Goal: Contribute content: Contribute content

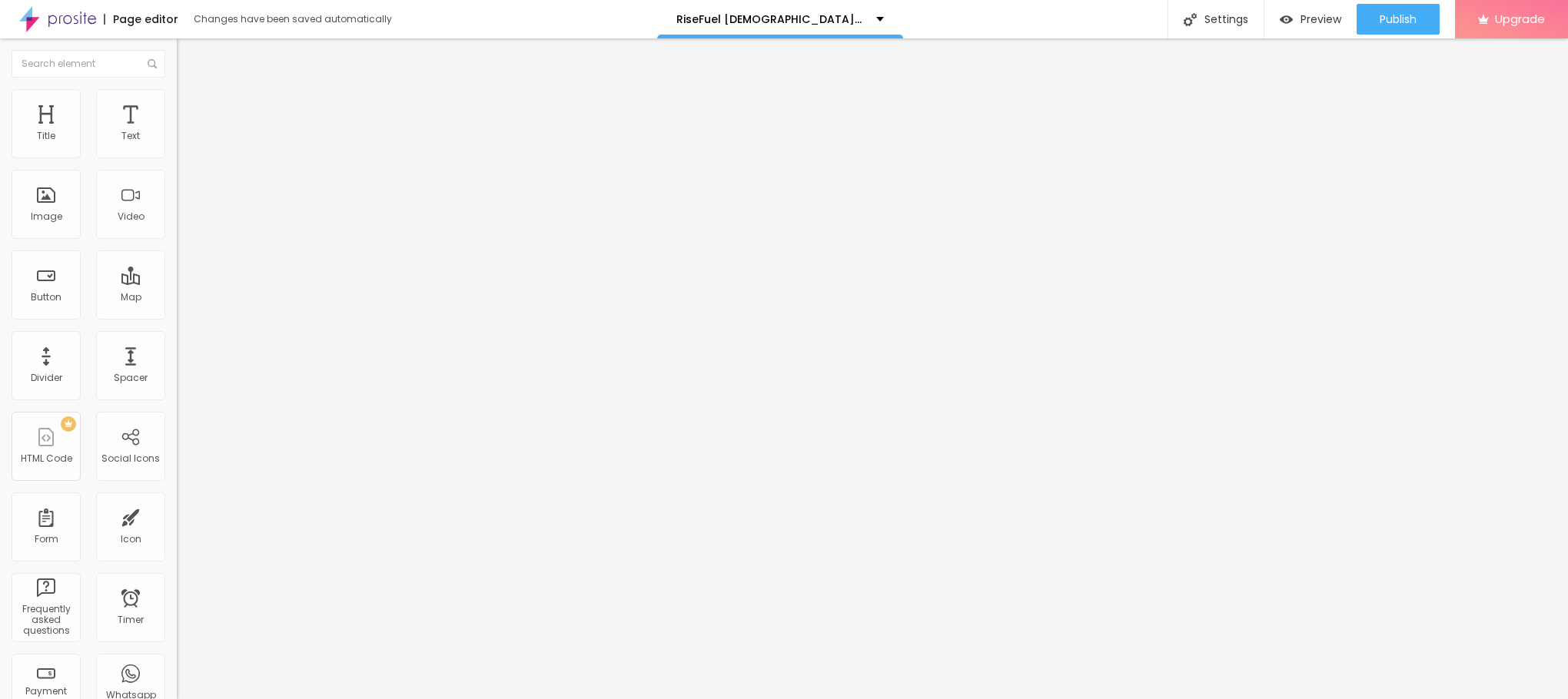
click at [177, 132] on span "Add image" at bounding box center [208, 126] width 63 height 13
click at [177, 89] on li "Style" at bounding box center [265, 96] width 177 height 16
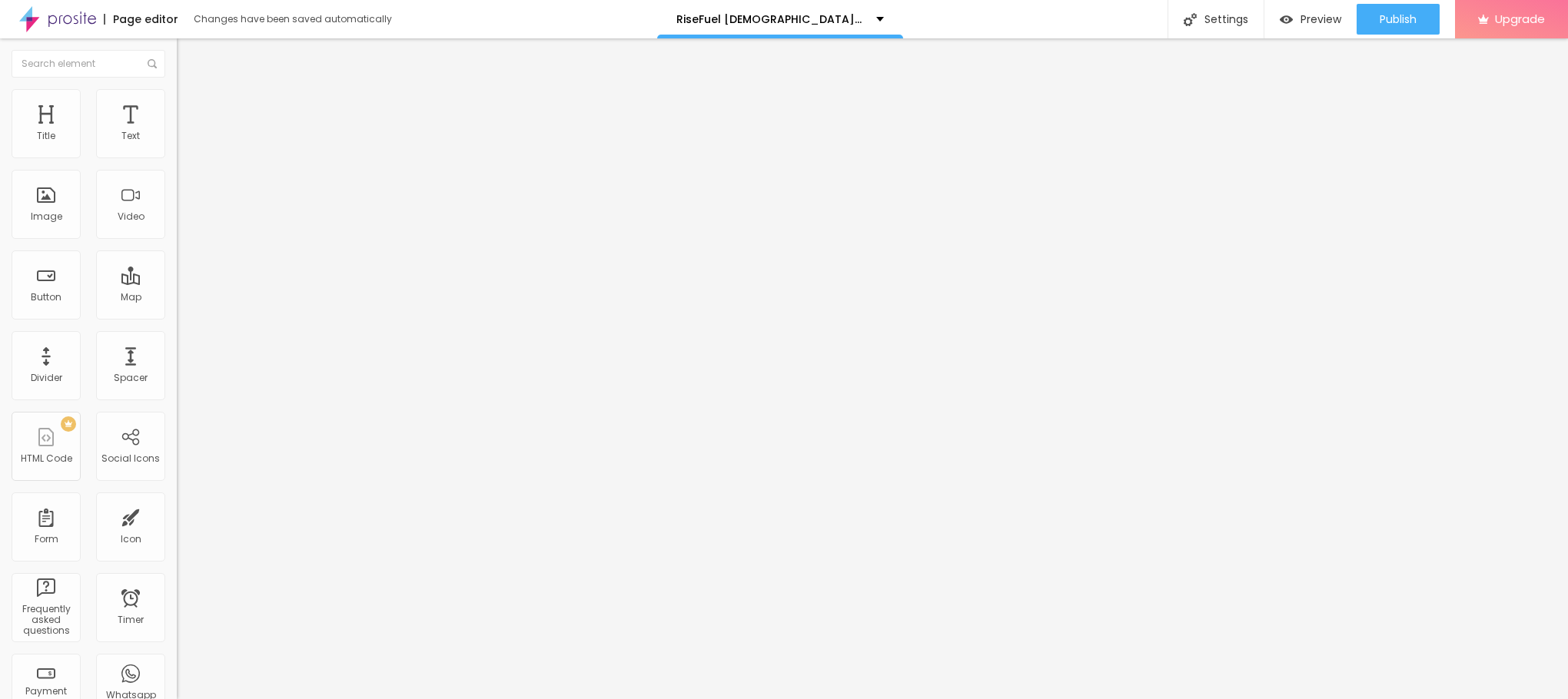
type input "90"
type input "85"
type input "80"
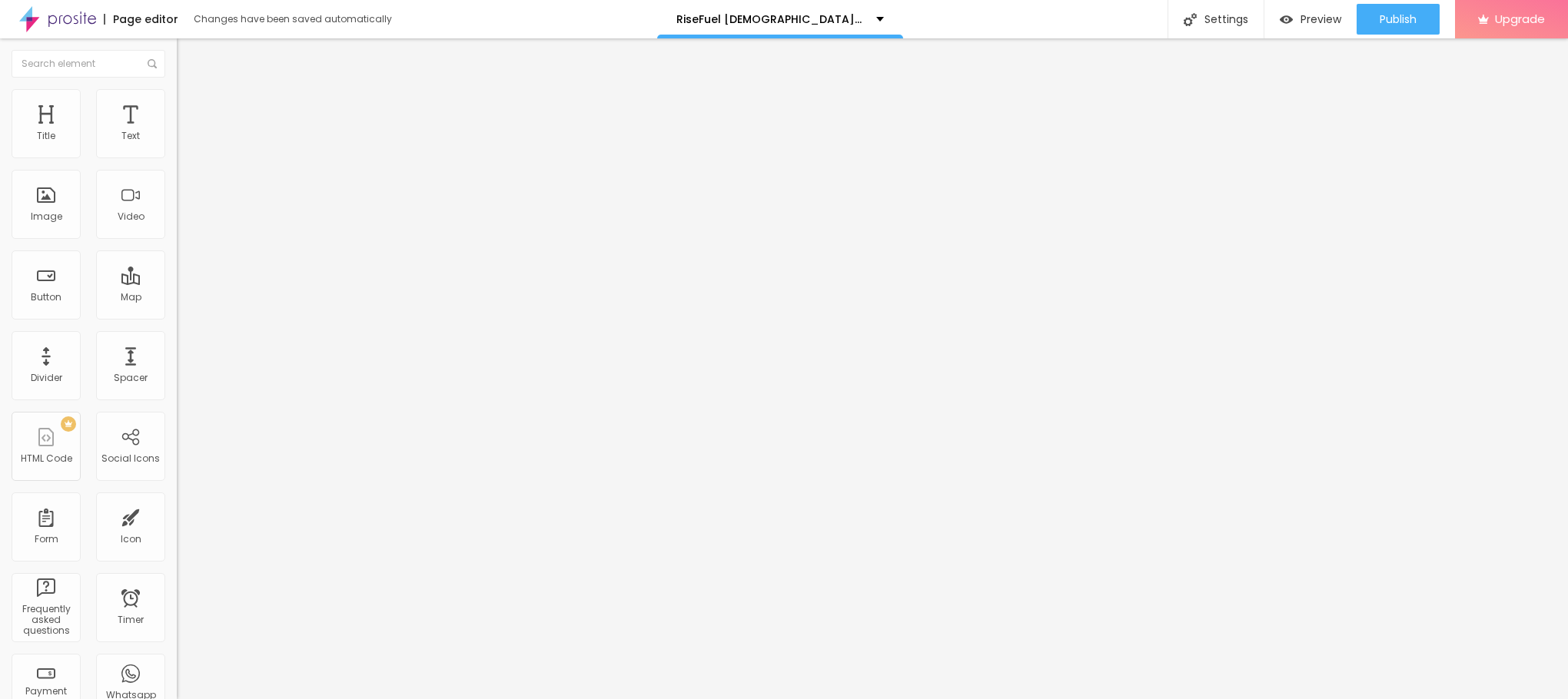
type input "80"
type input "75"
type input "70"
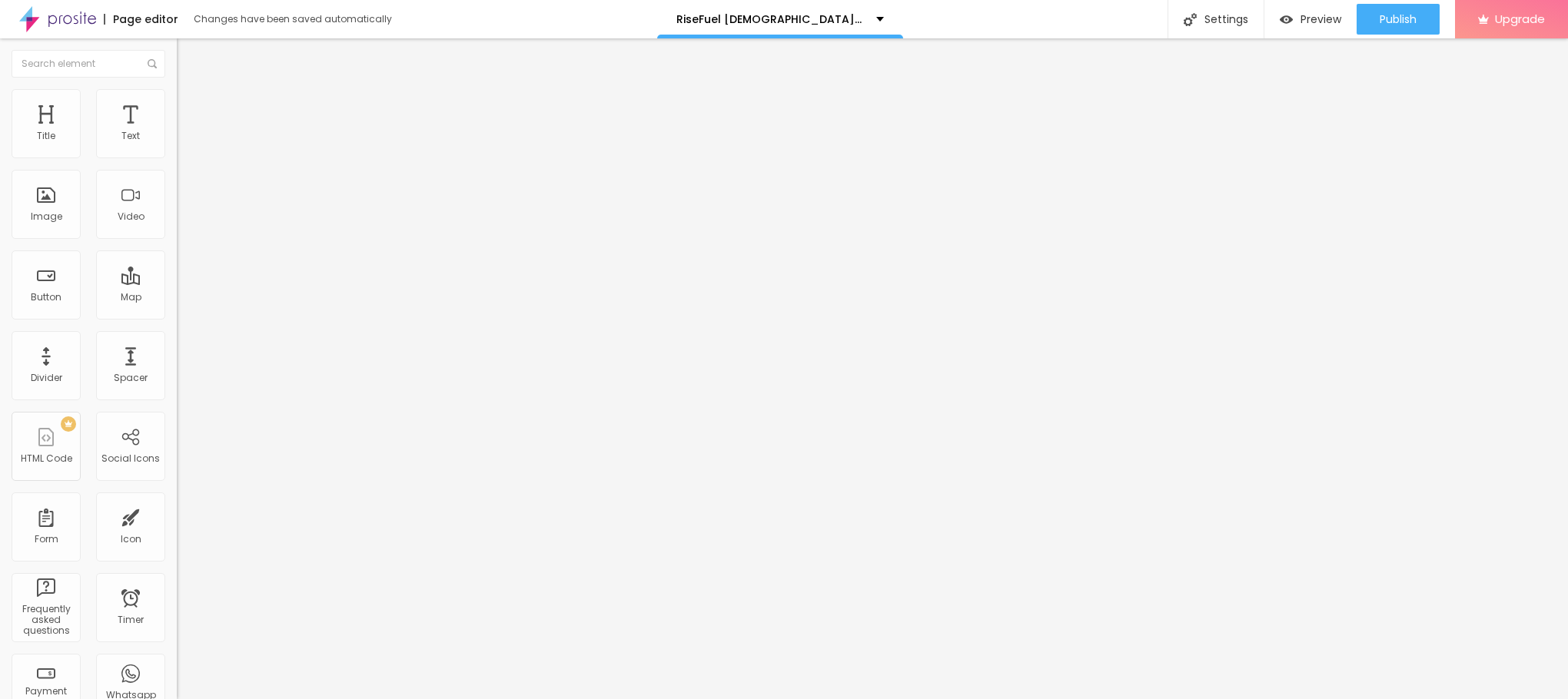
type input "65"
type input "60"
type input "55"
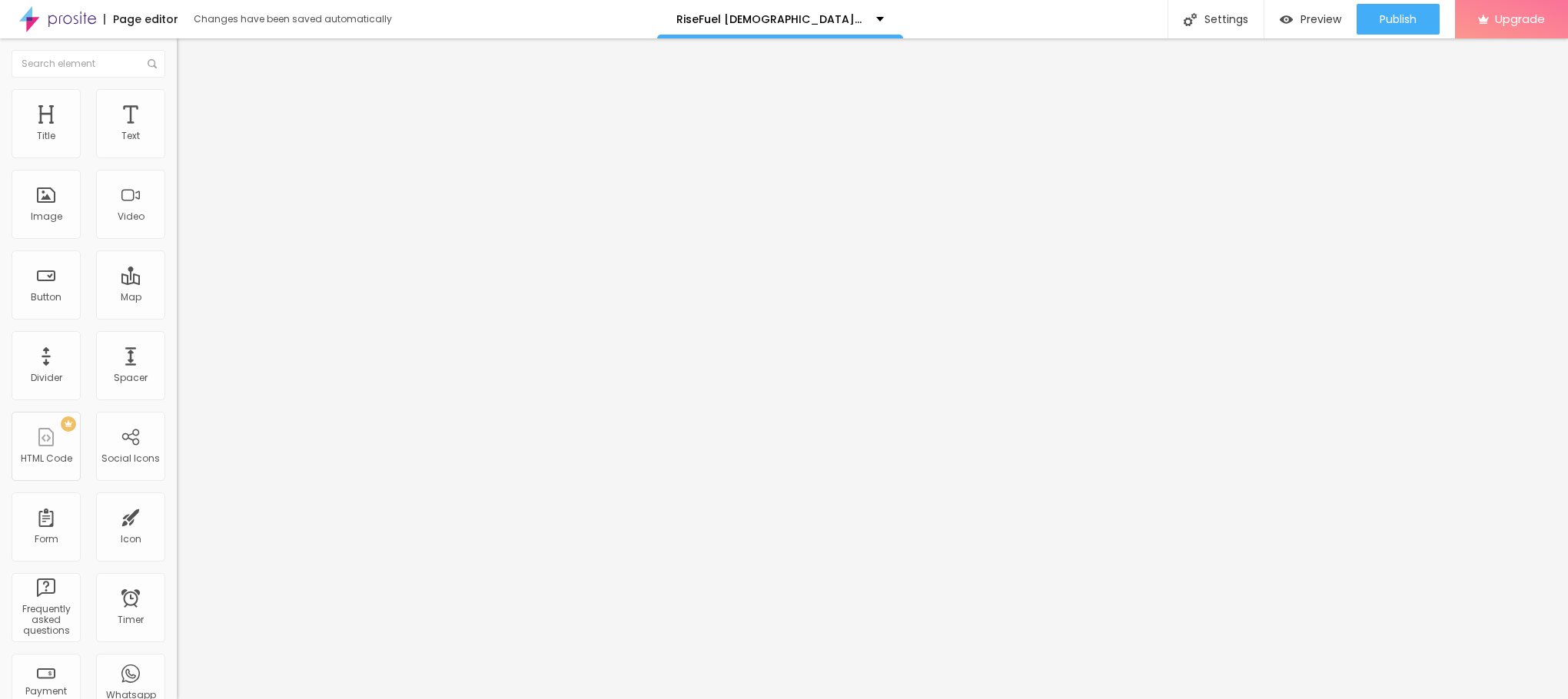
type input "55"
type input "50"
type input "45"
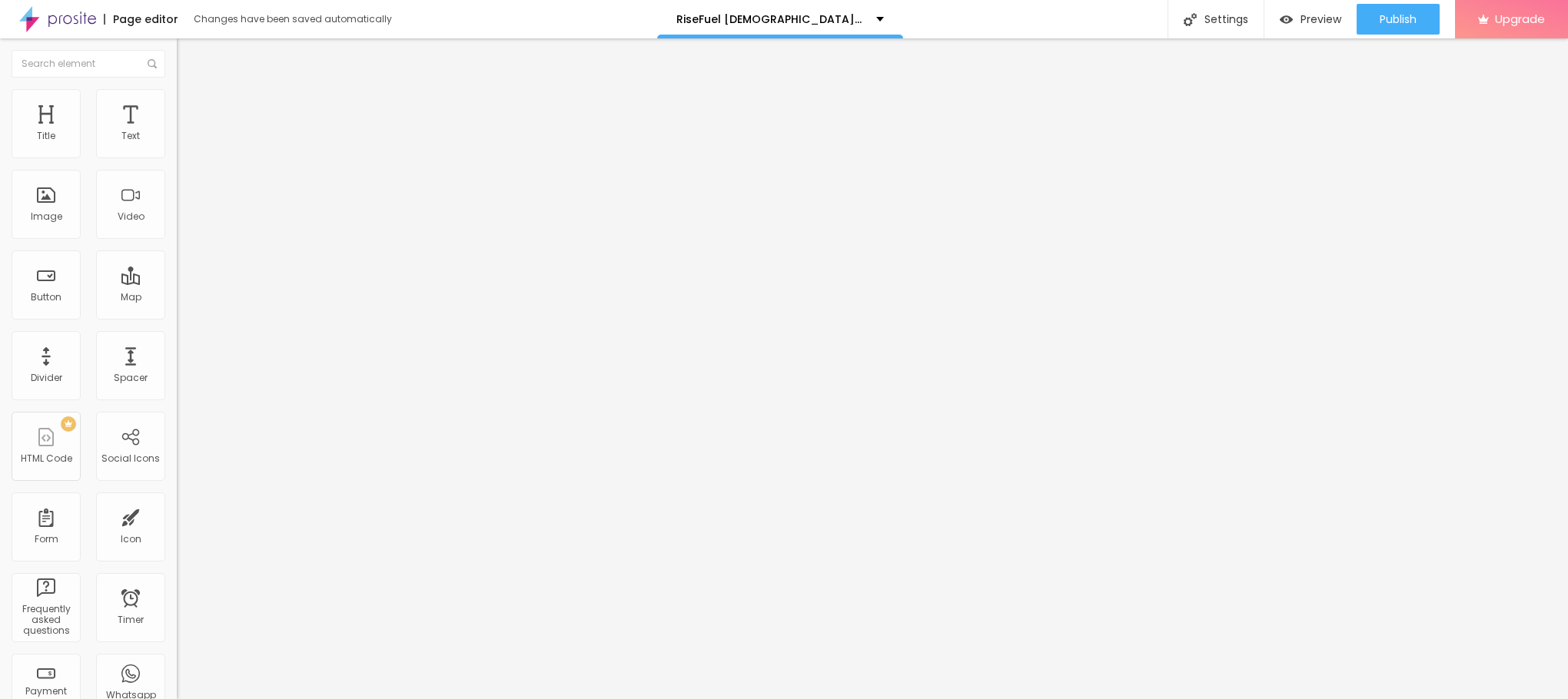
type input "40"
type input "35"
type input "30"
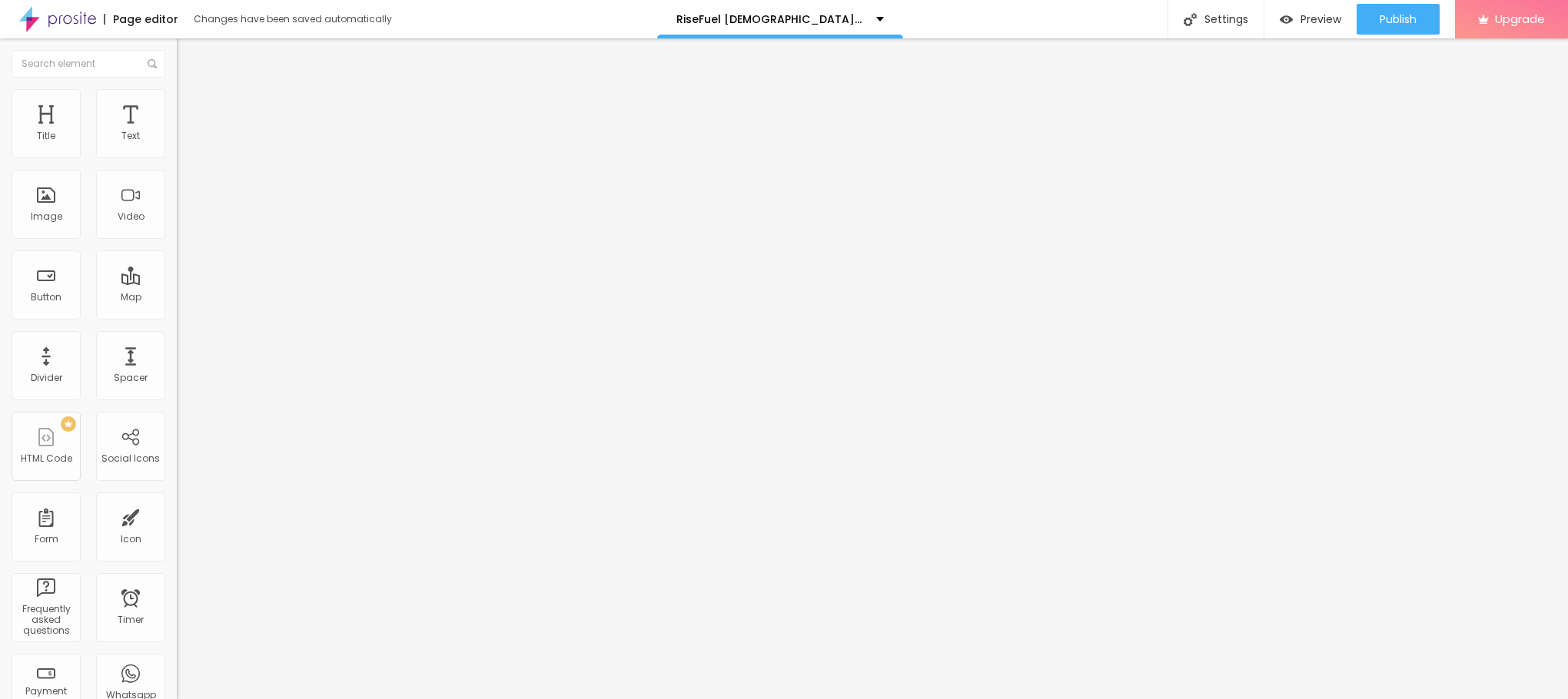
type input "30"
type input "25"
drag, startPoint x: 158, startPoint y: 167, endPoint x: 44, endPoint y: 172, distance: 114.1
type input "25"
click at [177, 158] on input "range" at bounding box center [226, 151] width 100 height 12
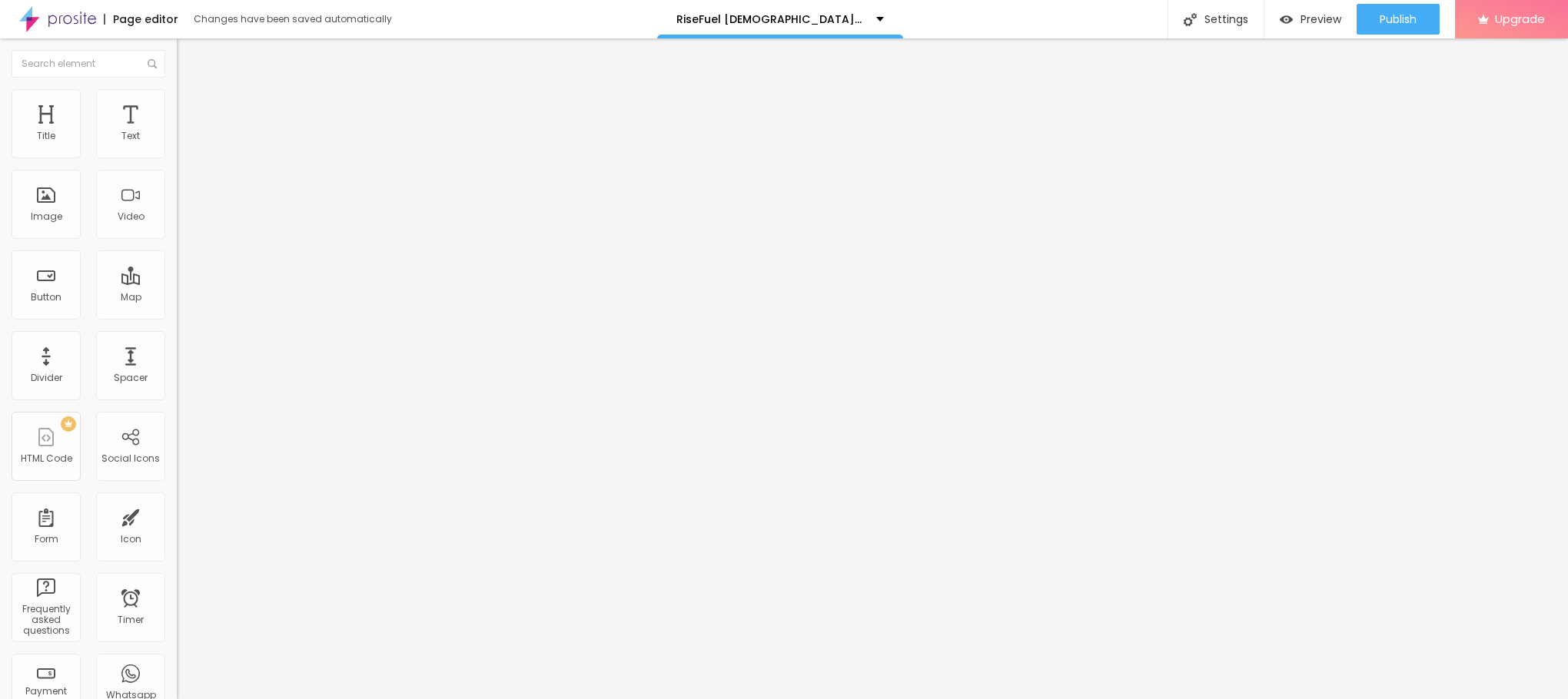
click at [191, 90] on span "Content" at bounding box center [209, 85] width 37 height 13
click at [177, 315] on input "https://" at bounding box center [269, 307] width 184 height 16
paste input "[DOMAIN_NAME][URL]"
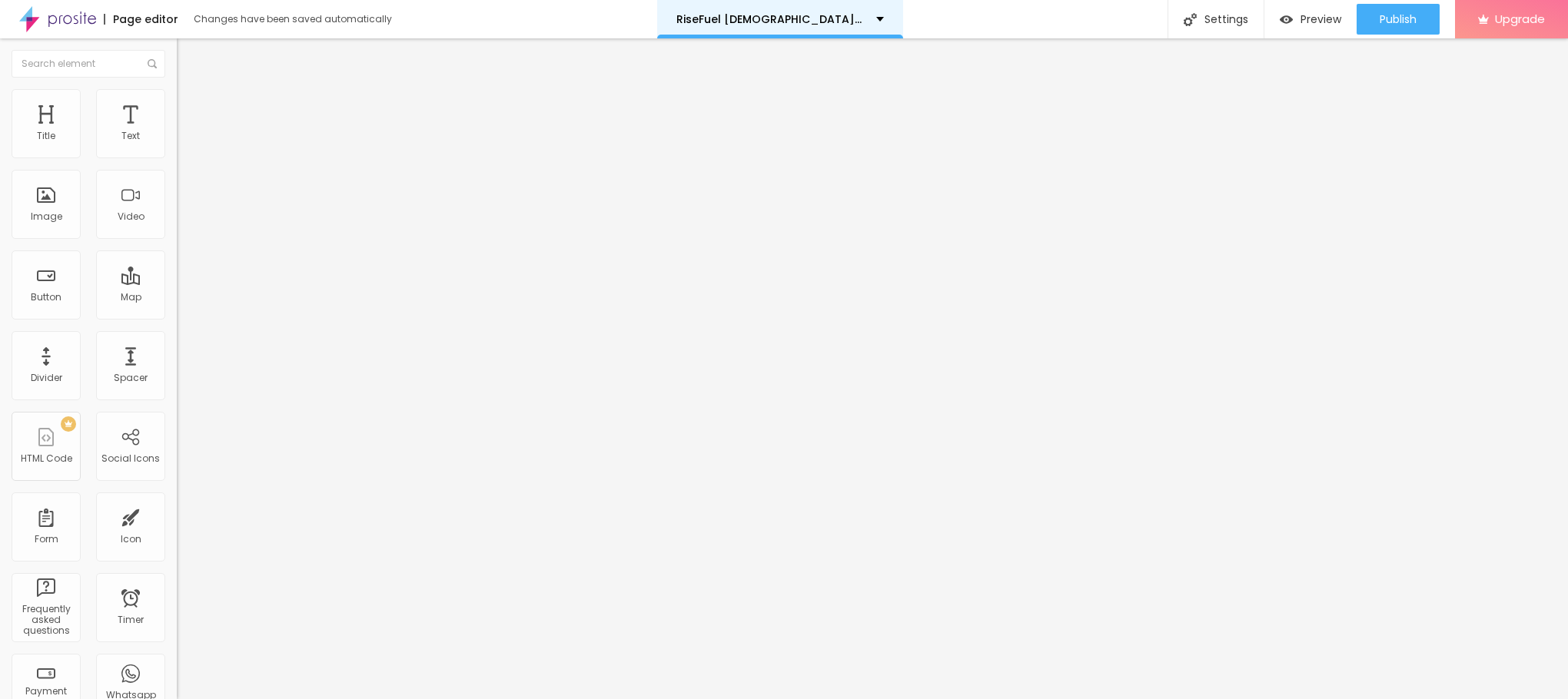
scroll to position [0, 167]
type input "[URL][DOMAIN_NAME]"
drag, startPoint x: 85, startPoint y: 181, endPoint x: 41, endPoint y: 192, distance: 45.4
click at [177, 162] on div "Text Click me Align Size Default Small Default Big Link URL https:// Open in ne…" at bounding box center [265, 232] width 177 height 224
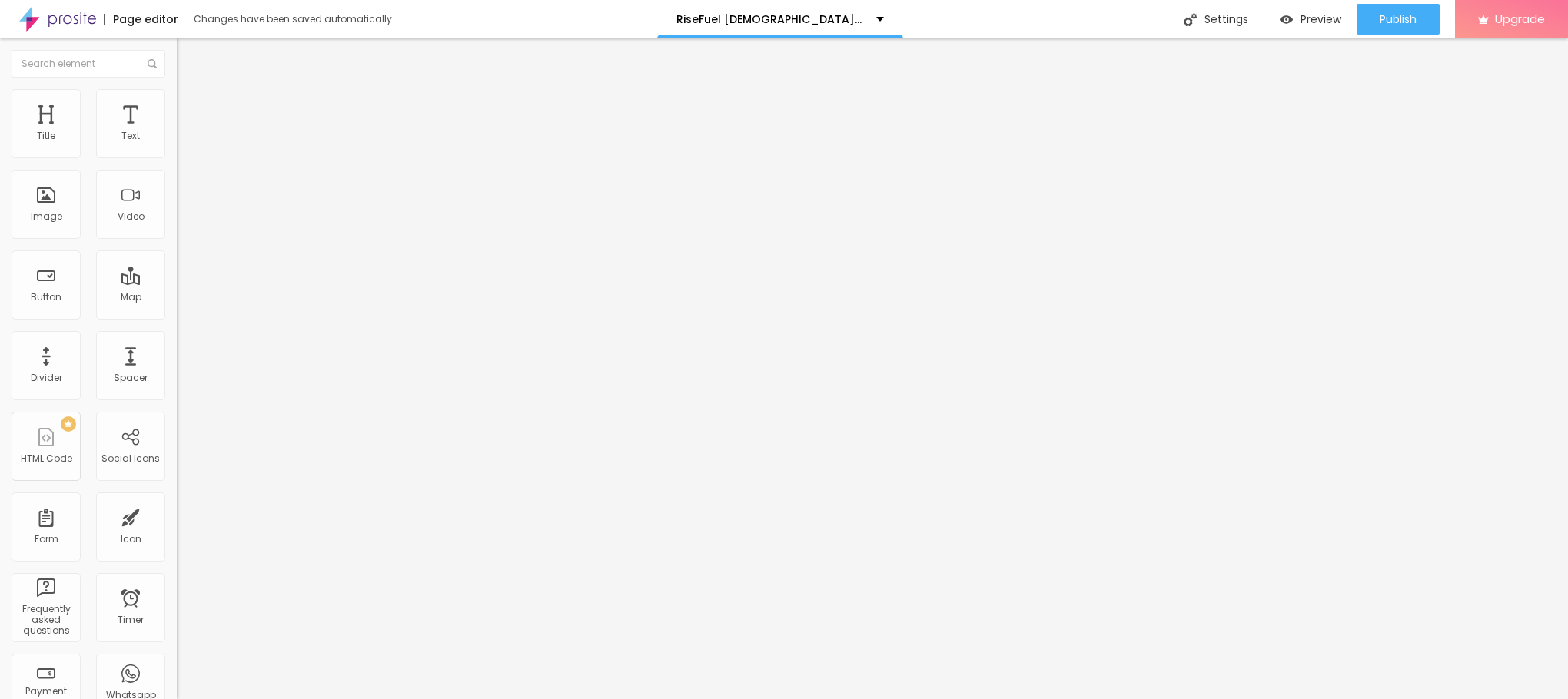
paste input "👇😍Achetez Maintenant😍👇"
type input "👇😍Achetez Maintenant😍👇"
drag, startPoint x: 98, startPoint y: 305, endPoint x: 12, endPoint y: 318, distance: 87.0
click at [177, 318] on div "URL https://" at bounding box center [265, 310] width 177 height 37
click at [177, 231] on div "Size" at bounding box center [265, 226] width 177 height 9
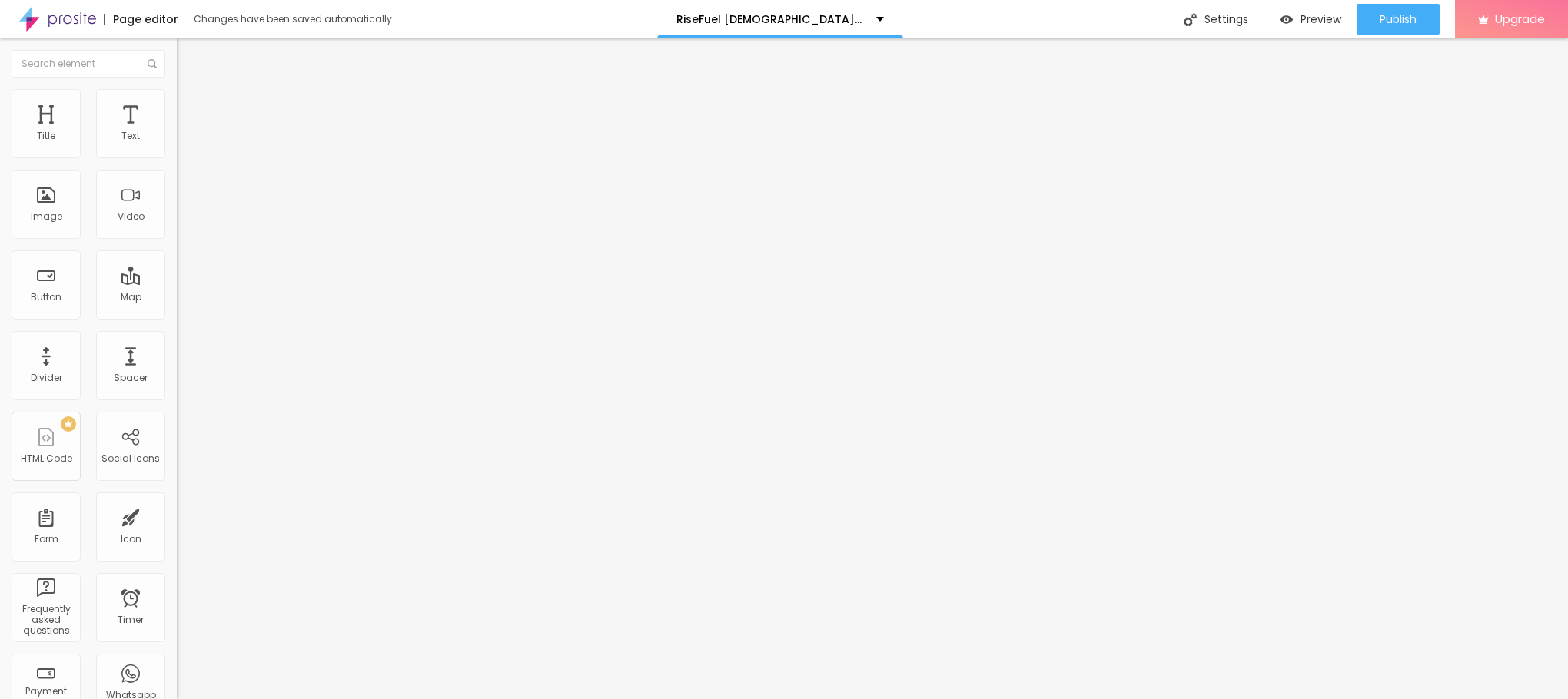
drag, startPoint x: 89, startPoint y: 303, endPoint x: 90, endPoint y: 265, distance: 38.0
click at [177, 265] on ul "Small Default Big" at bounding box center [265, 257] width 177 height 33
click at [177, 251] on span "Small" at bounding box center [190, 245] width 27 height 13
click at [177, 317] on input "https://" at bounding box center [269, 308] width 184 height 16
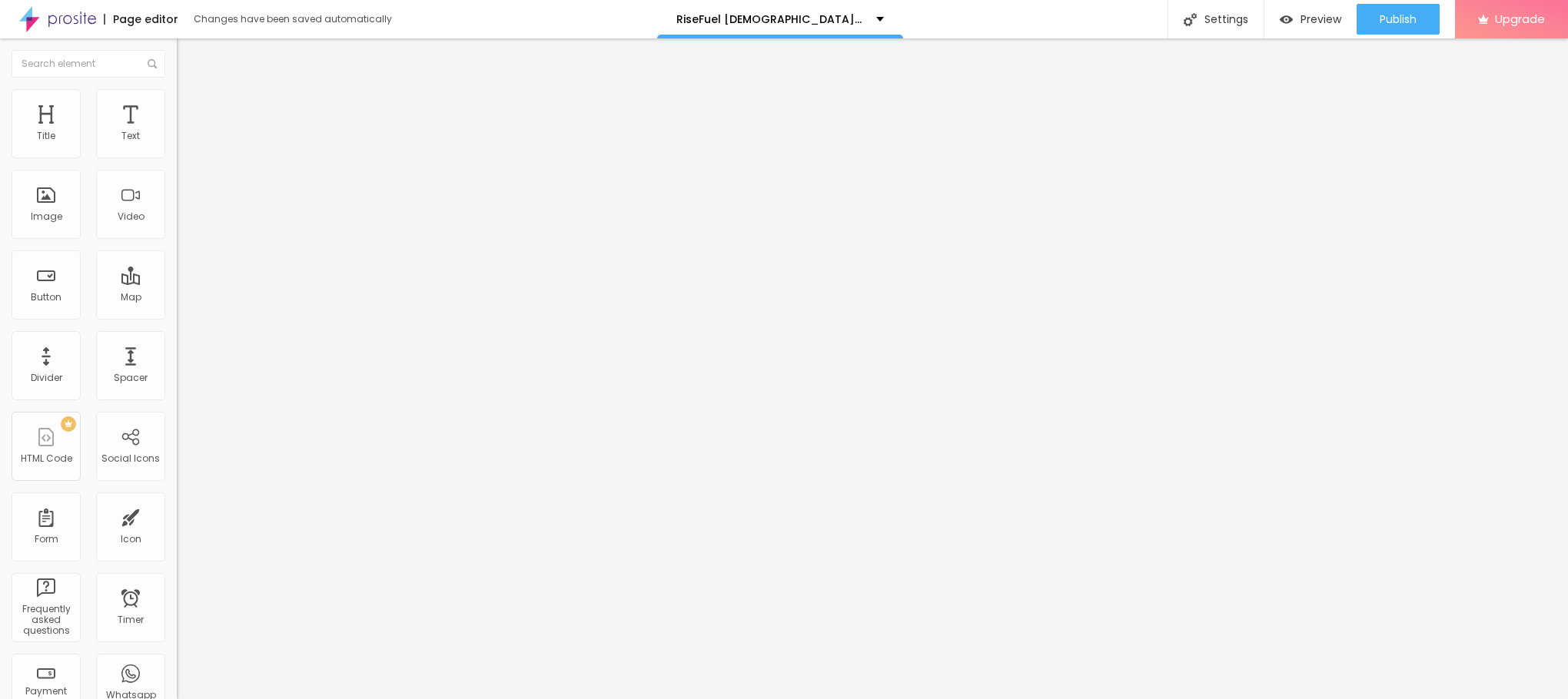
click at [177, 317] on input "https://" at bounding box center [269, 308] width 184 height 16
paste input "[URL][DOMAIN_NAME]"
type input "[URL][DOMAIN_NAME]"
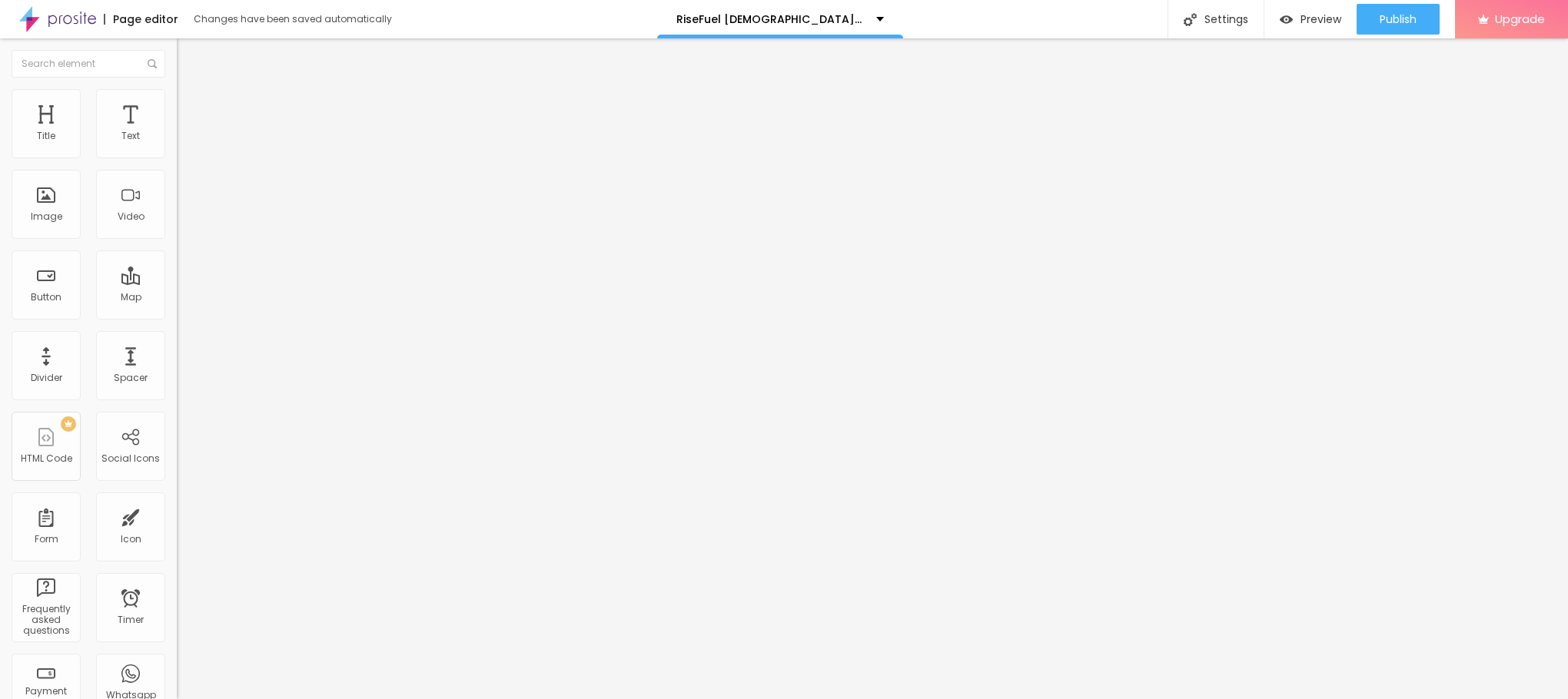
click at [188, 53] on img "button" at bounding box center [194, 56] width 12 height 12
click at [191, 106] on span "Advanced" at bounding box center [216, 100] width 50 height 13
click at [177, 88] on img at bounding box center [183, 80] width 14 height 14
click at [183, 223] on icon "button" at bounding box center [187, 218] width 9 height 9
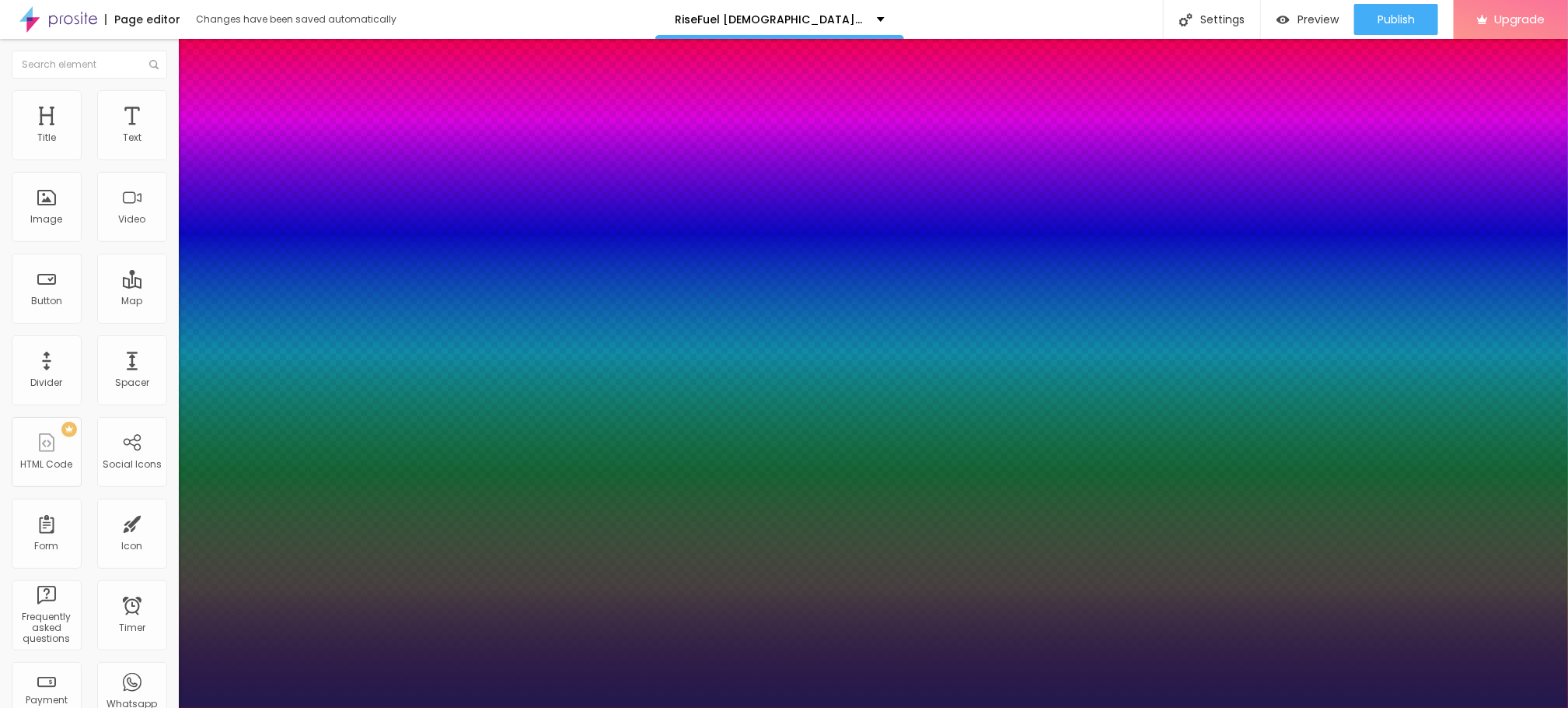
type input "1"
type input "21"
type input "1"
type input "28"
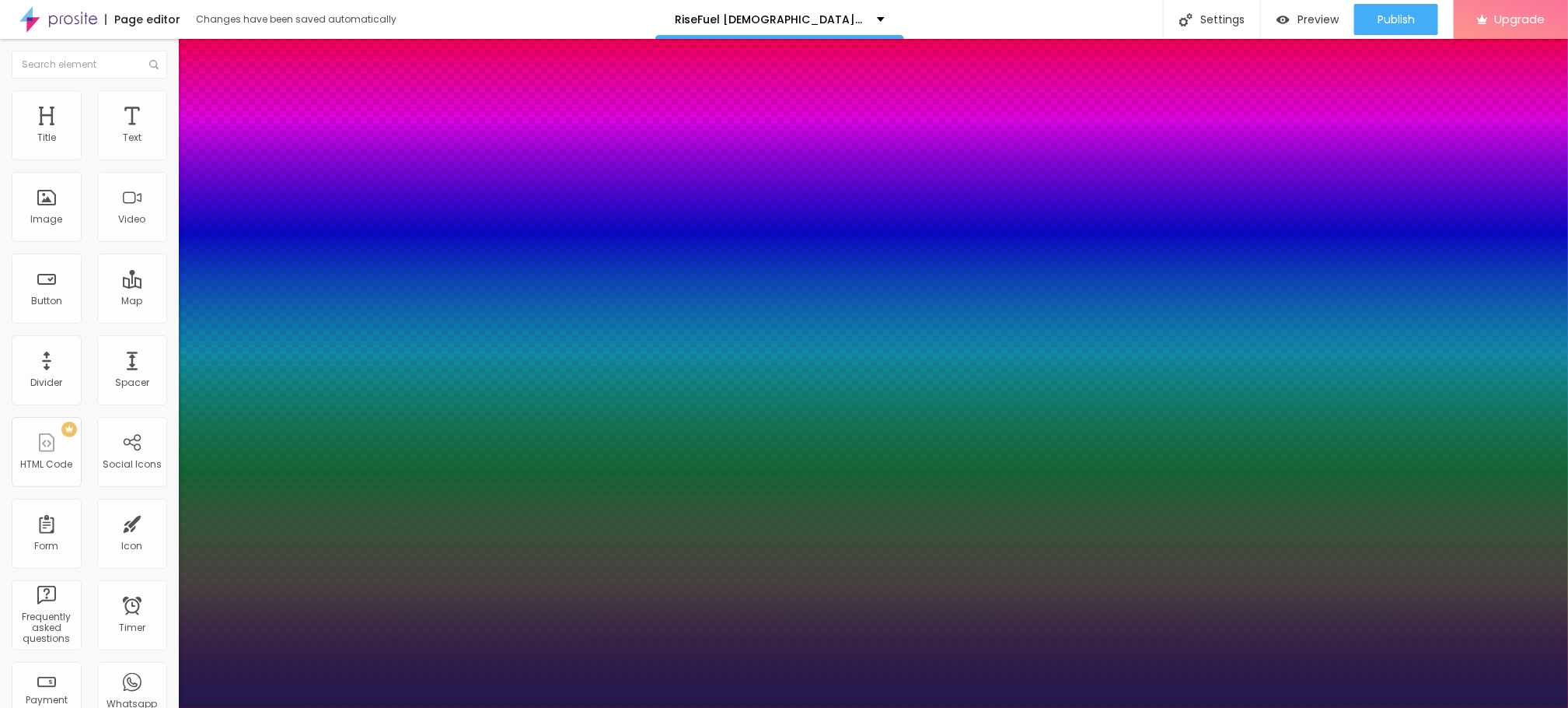
type input "28"
type input "1"
type input "29"
type input "1"
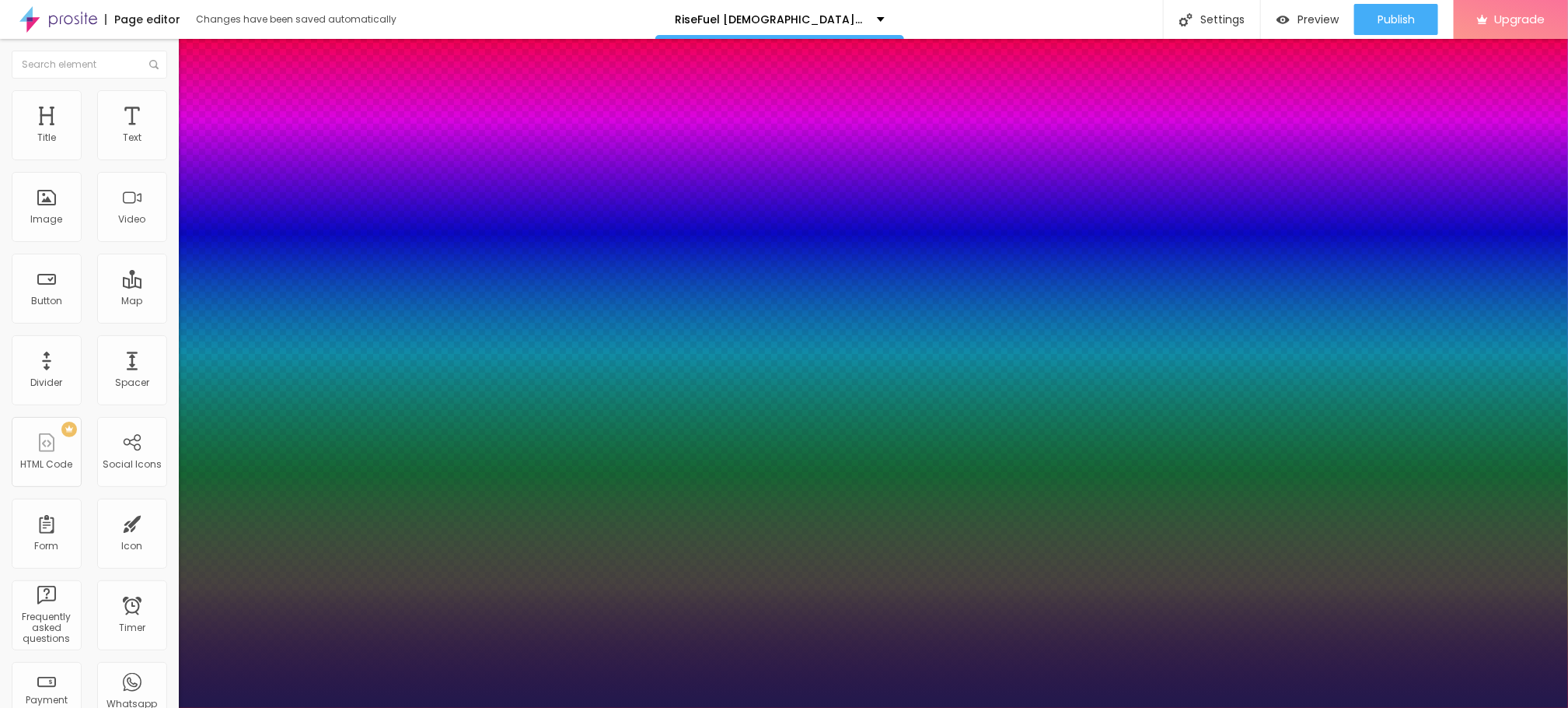
type input "30"
type input "1"
type input "32"
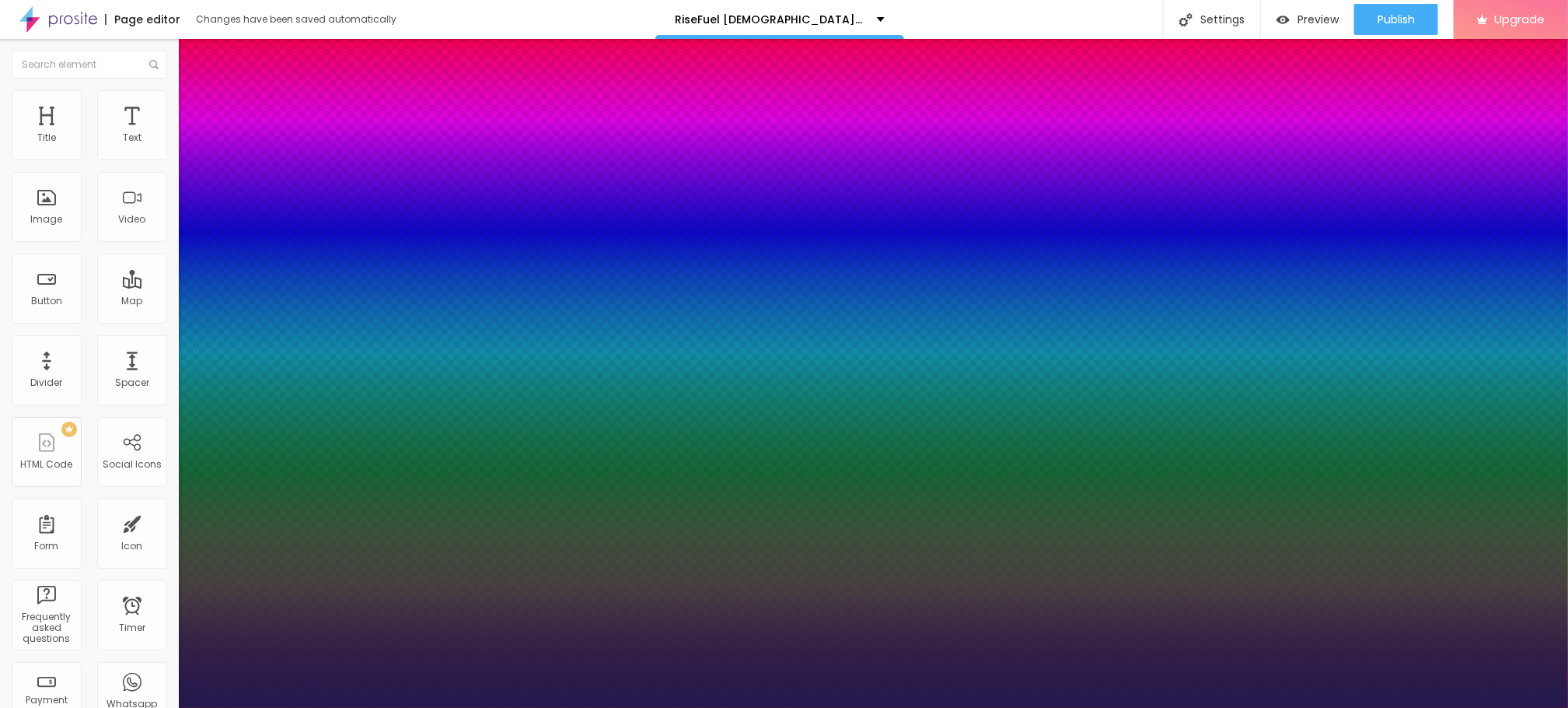
type input "1"
type input "33"
type input "1"
type input "35"
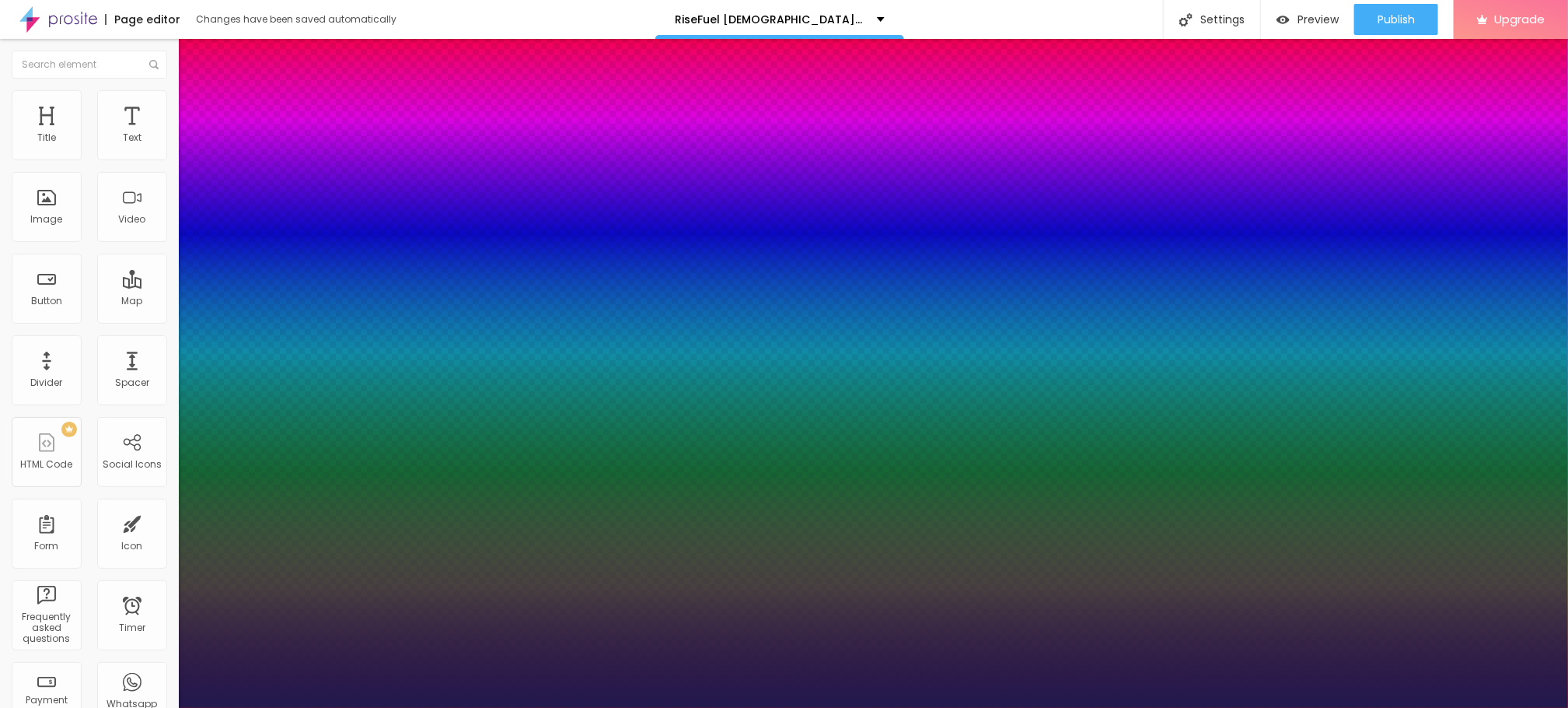
type input "35"
type input "1"
type input "36"
type input "1"
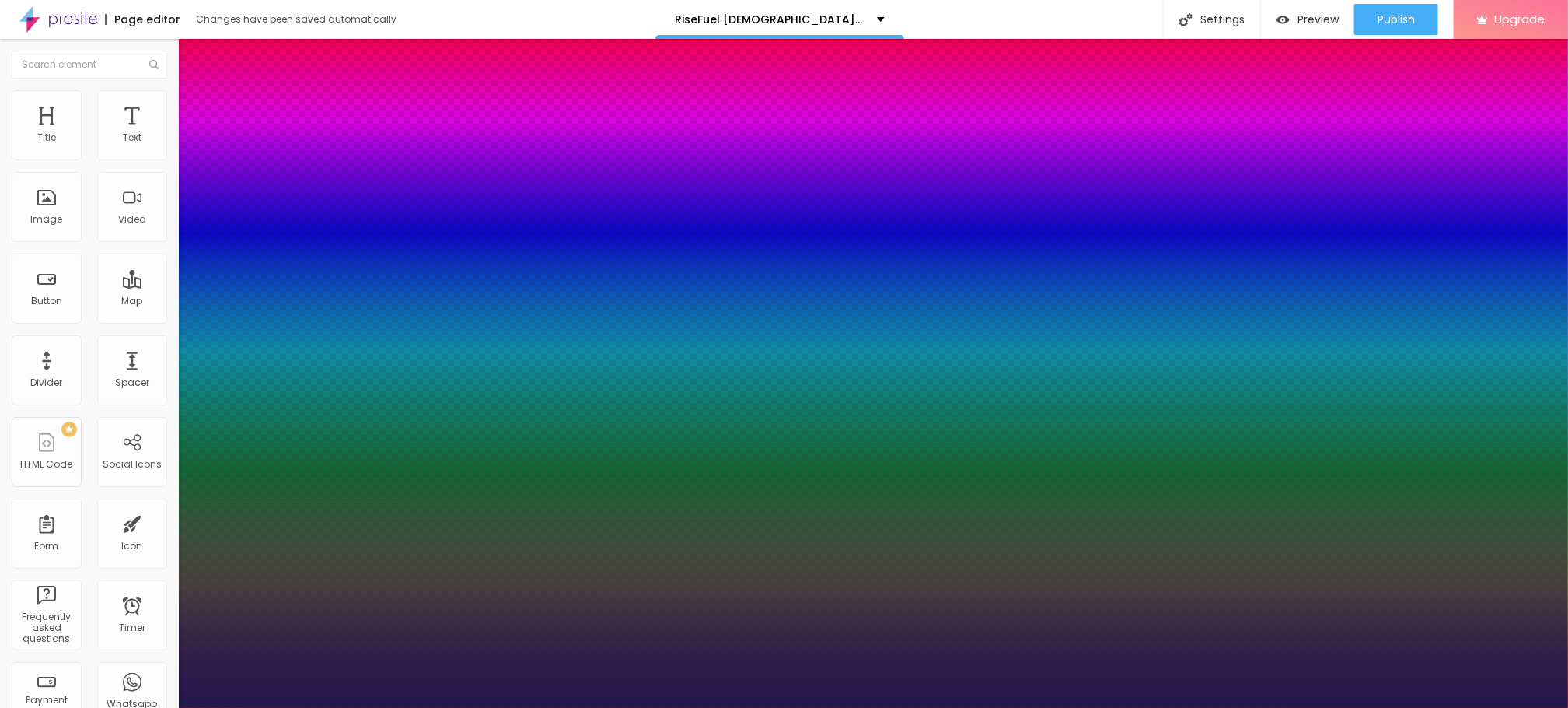
type input "37"
type input "1"
type input "38"
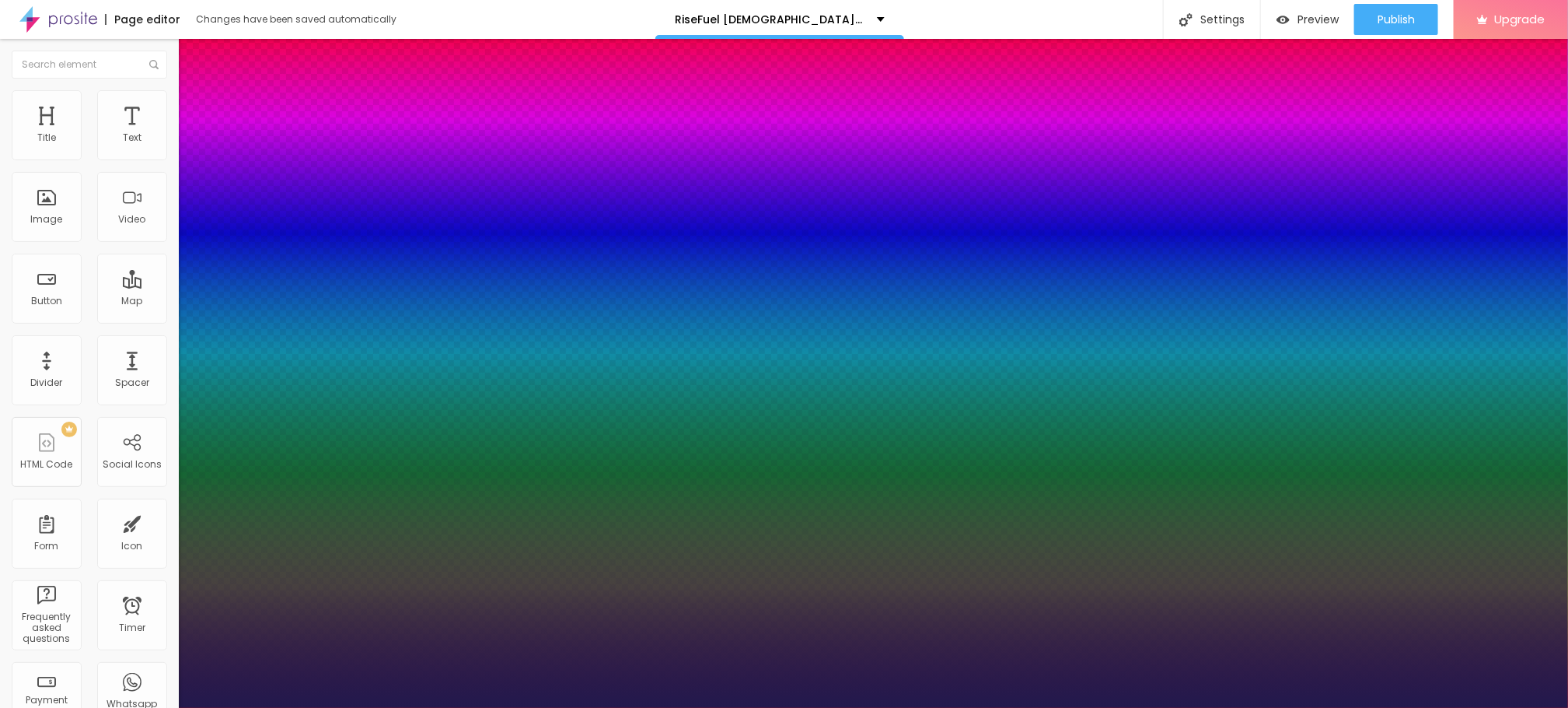
type input "1"
drag, startPoint x: 208, startPoint y: 438, endPoint x: 237, endPoint y: 437, distance: 29.0
type input "38"
click at [555, 707] on div at bounding box center [784, 708] width 1568 height 0
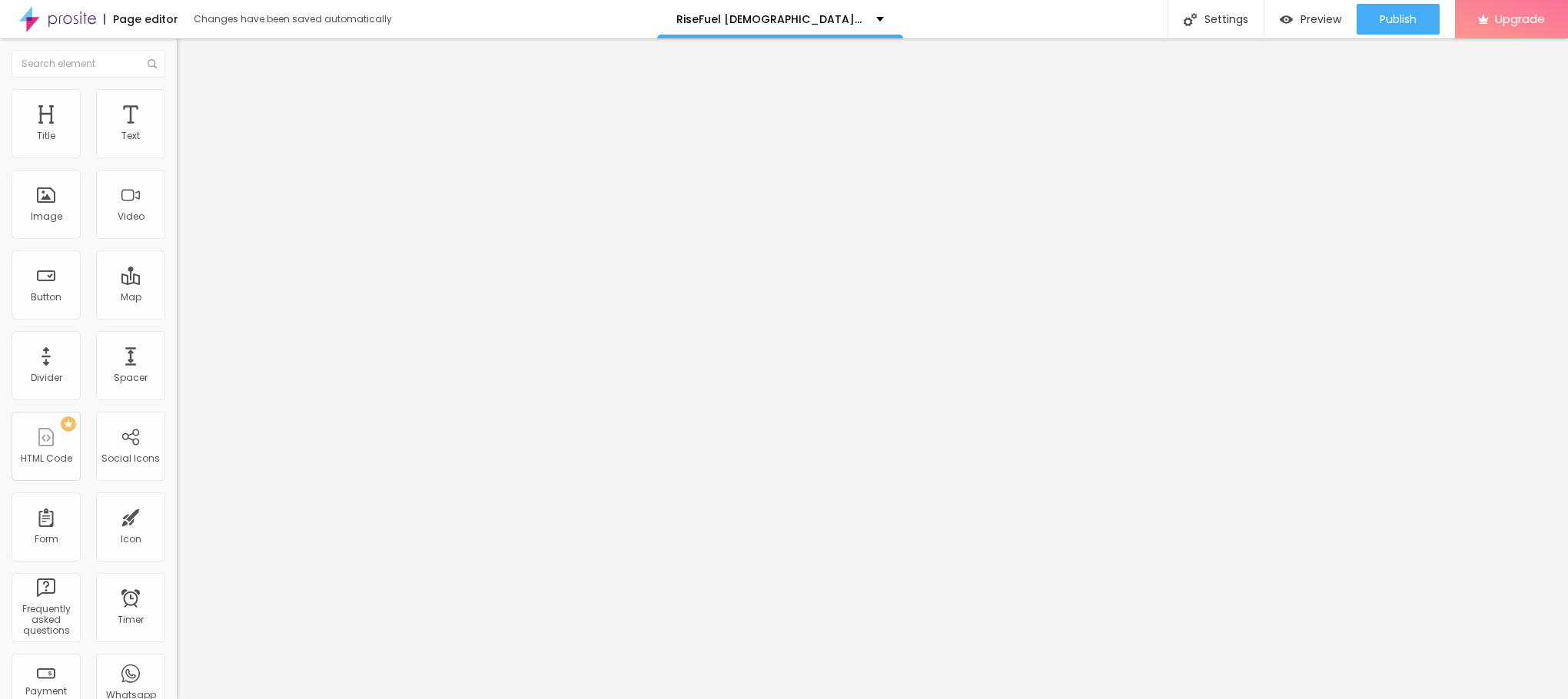
click at [183, 143] on icon "button" at bounding box center [187, 138] width 9 height 9
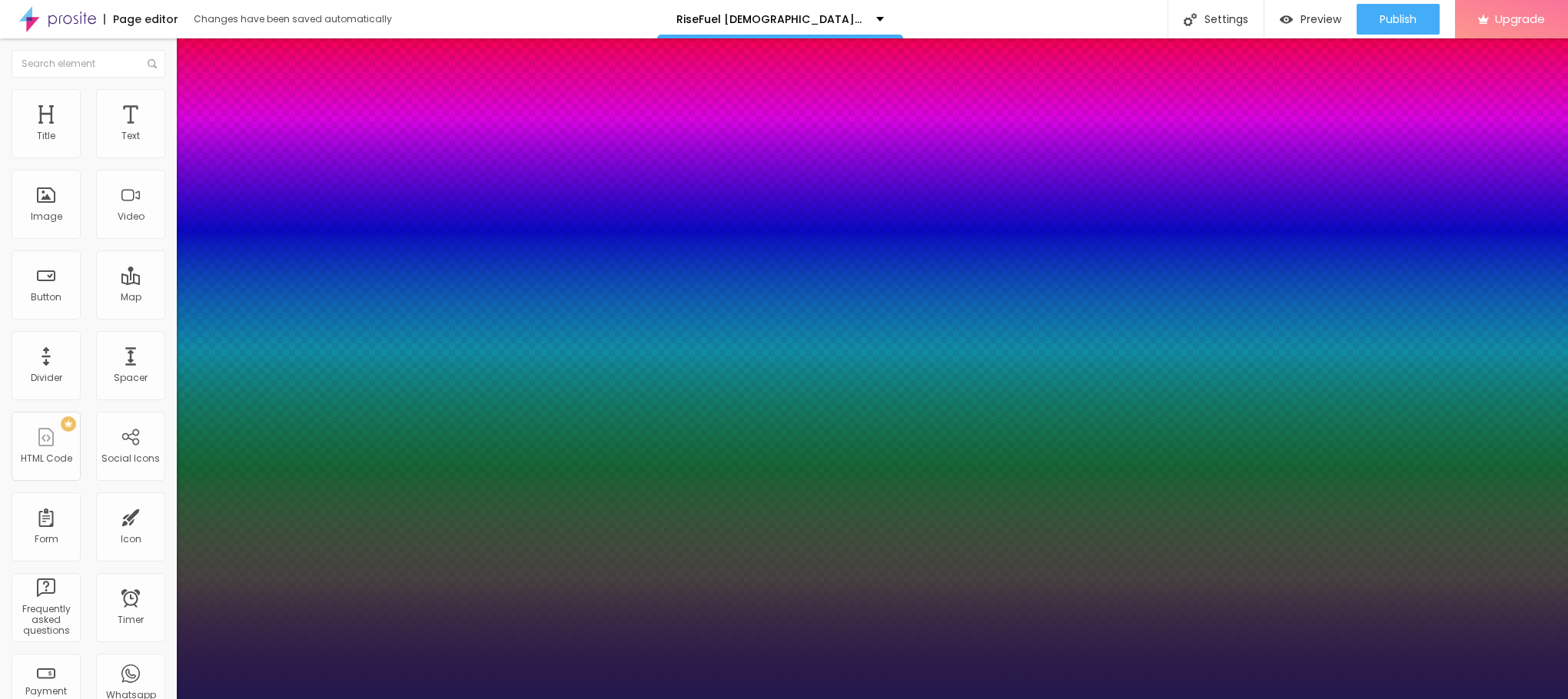
type input "1"
type input "13"
type input "1"
type input "14"
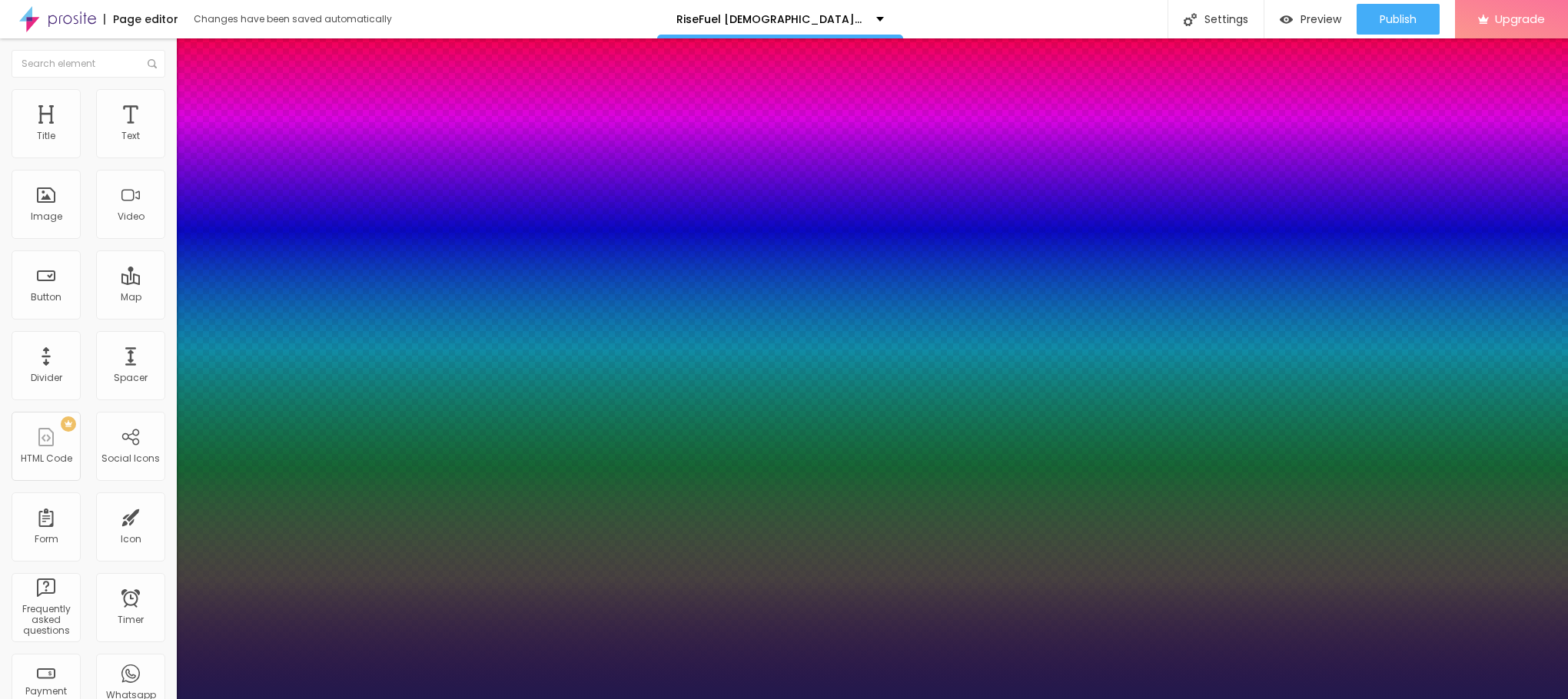
type input "14"
type input "1"
type input "15"
type input "1"
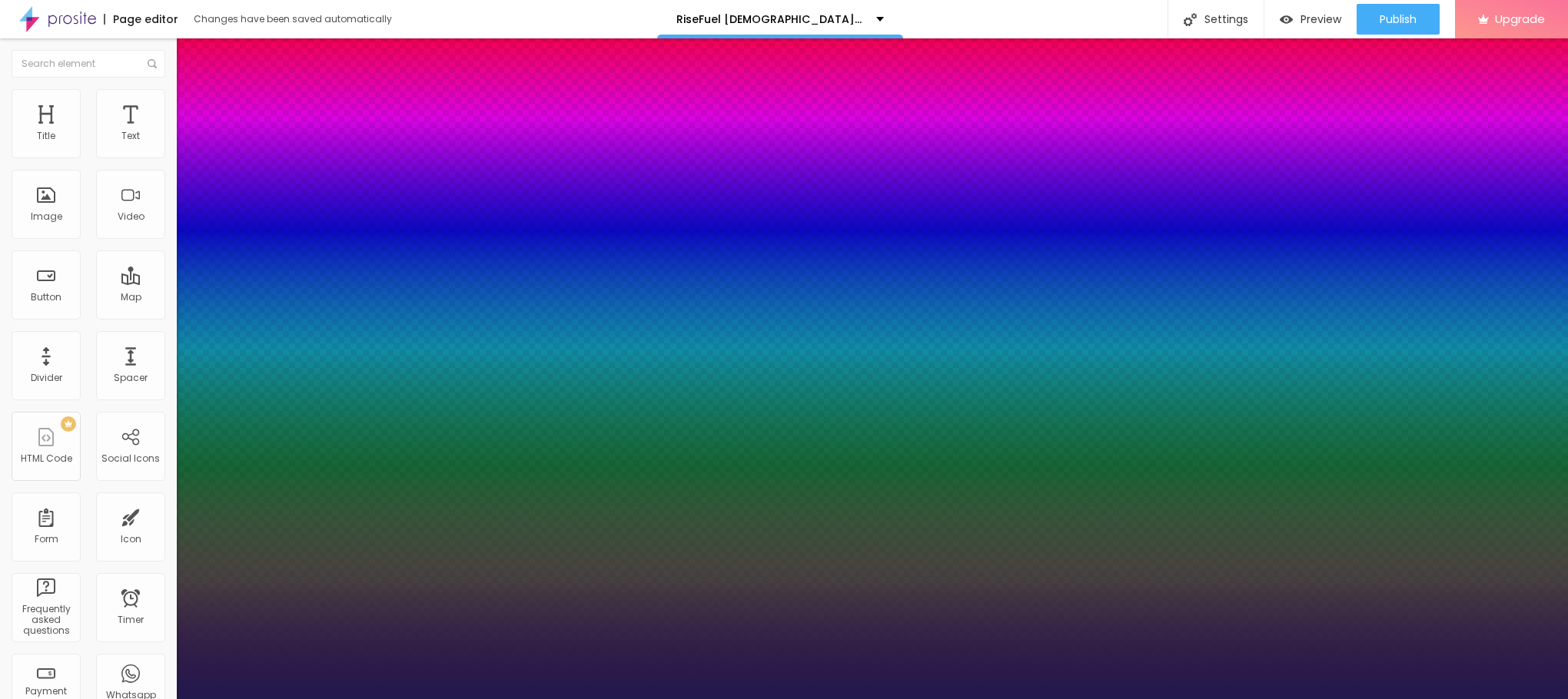
type input "16"
type input "1"
type input "19"
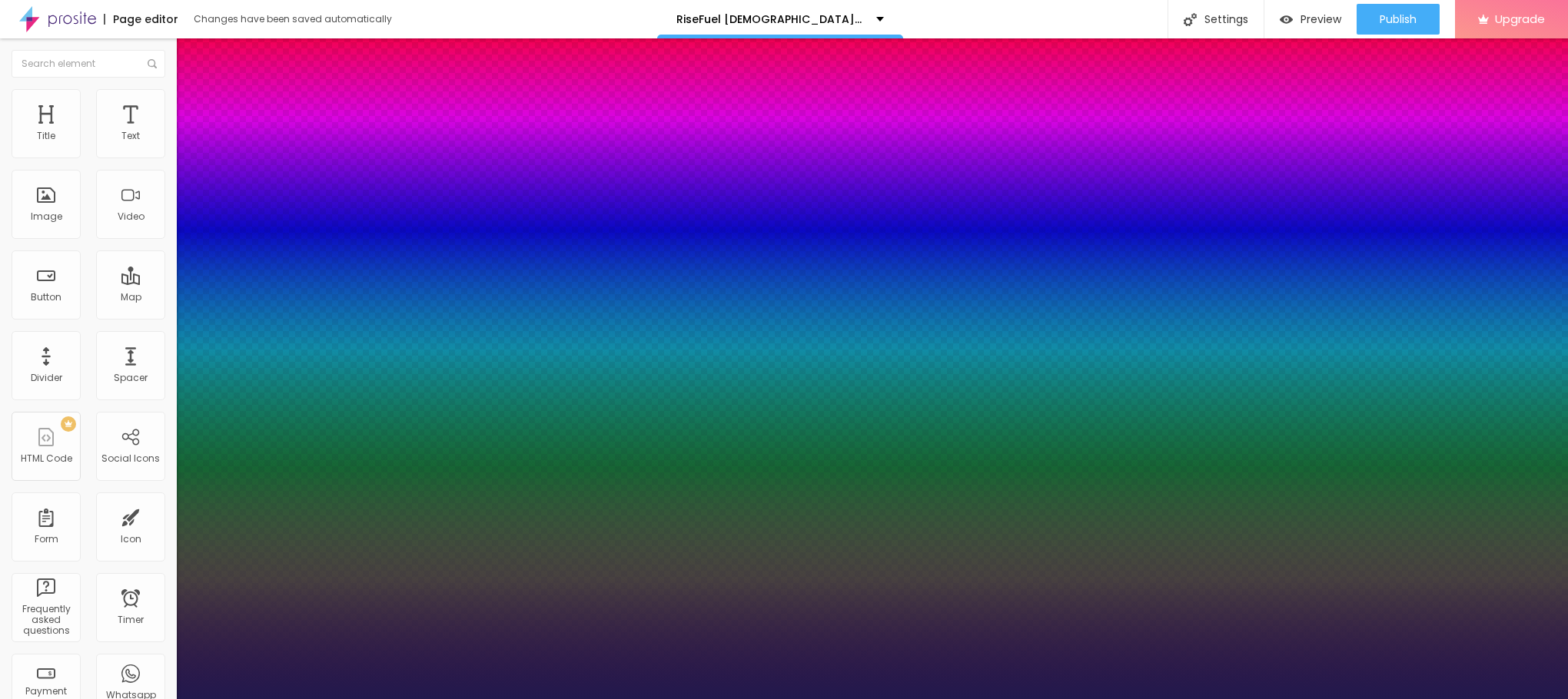
type input "1"
type input "21"
type input "1"
type input "20"
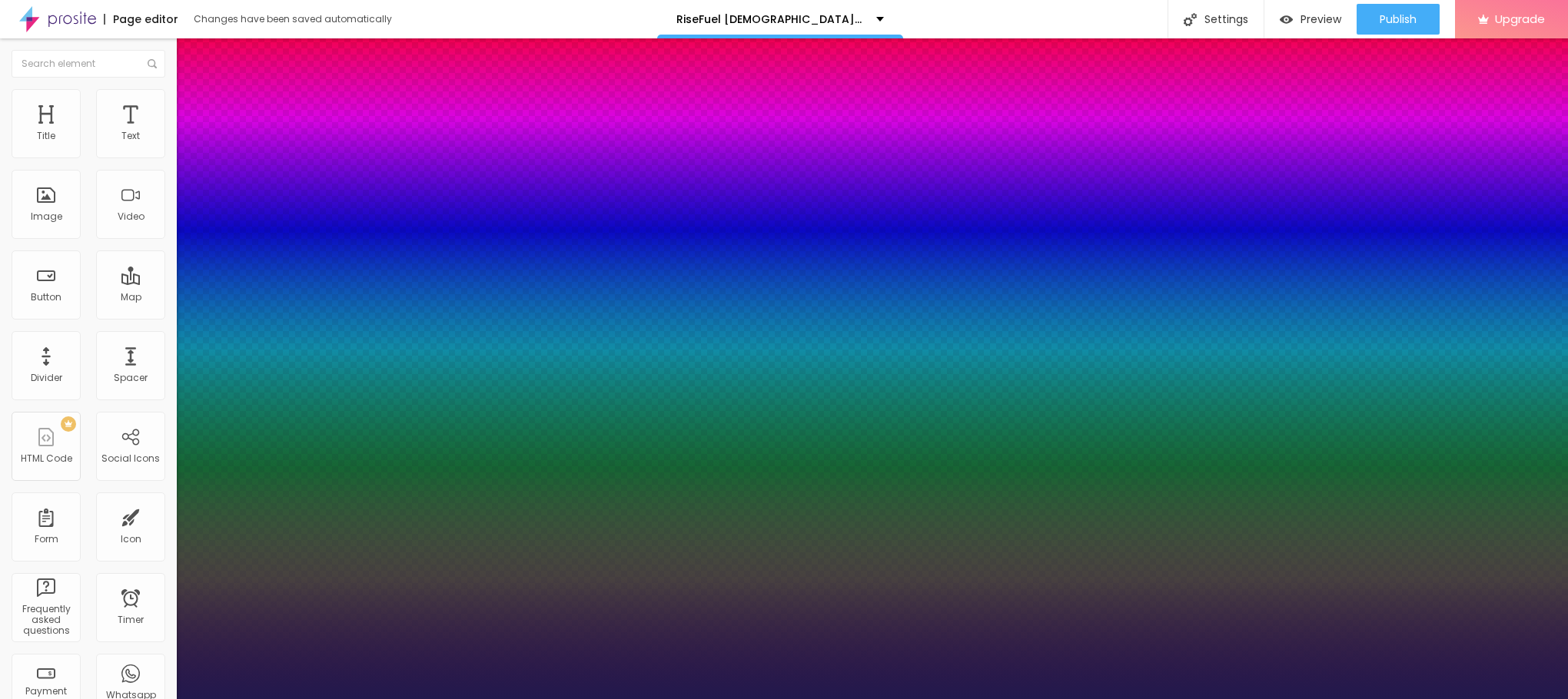
type input "20"
type input "1"
drag, startPoint x: 203, startPoint y: 260, endPoint x: 214, endPoint y: 270, distance: 14.9
type input "19"
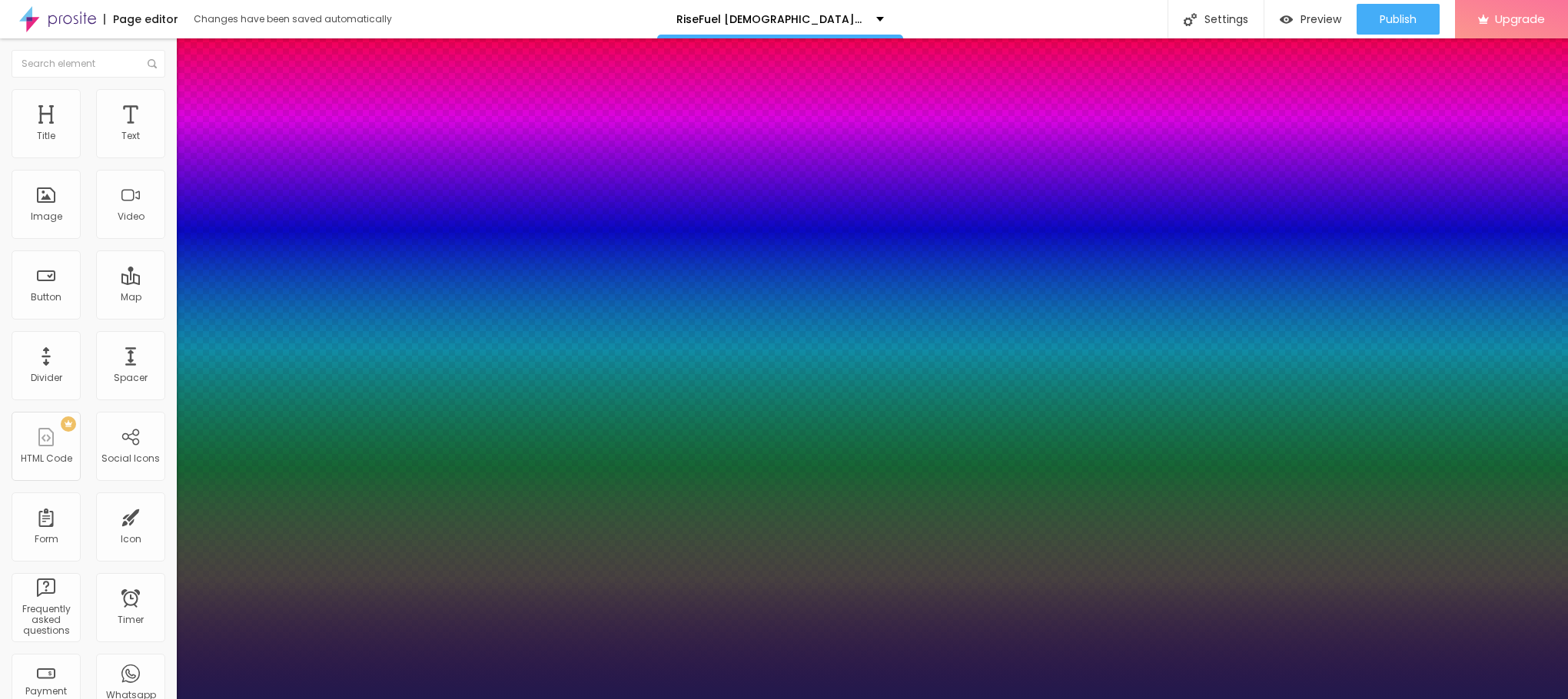
type input "19"
type input "1"
click at [600, 698] on div at bounding box center [784, 699] width 1568 height 0
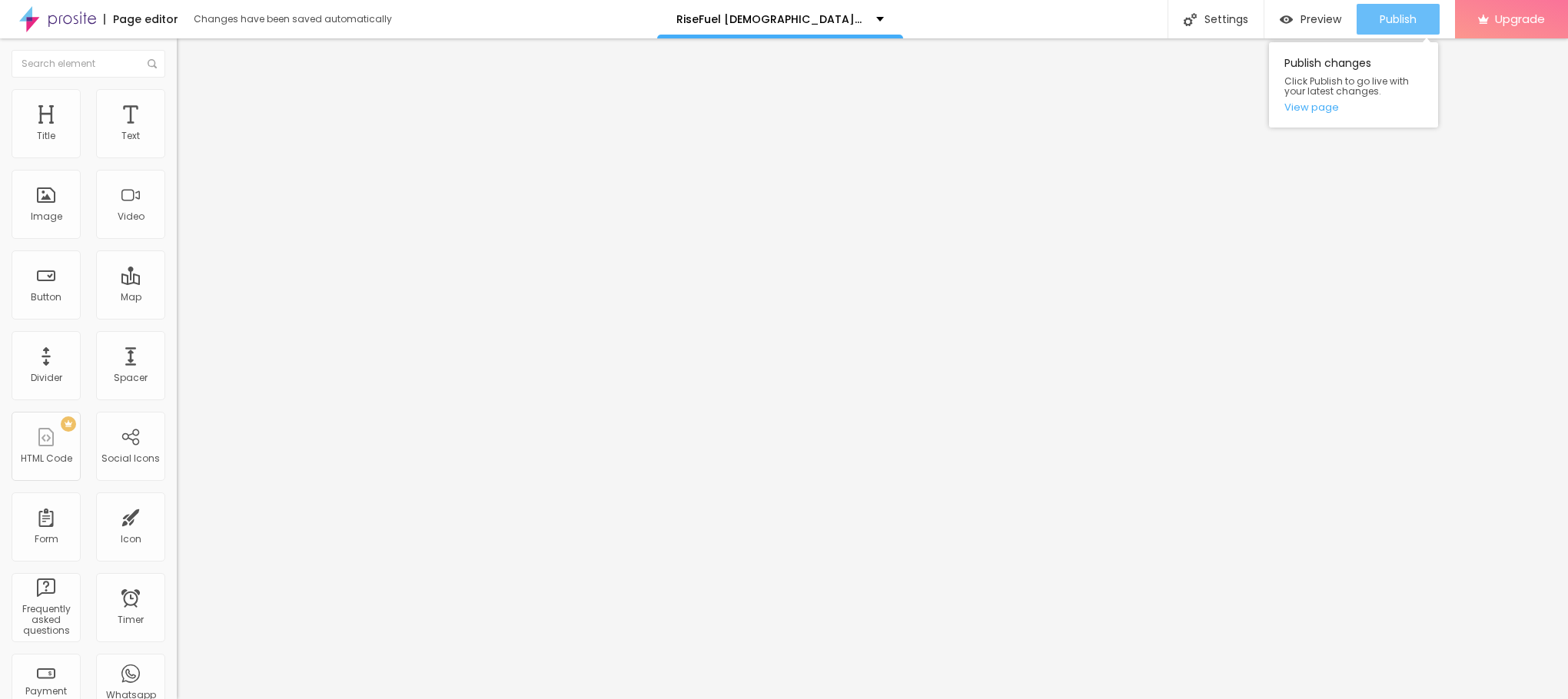
click at [1410, 13] on span "Publish" at bounding box center [1398, 19] width 37 height 12
click at [1314, 109] on link "View page" at bounding box center [1353, 107] width 139 height 10
